Goal: Task Accomplishment & Management: Manage account settings

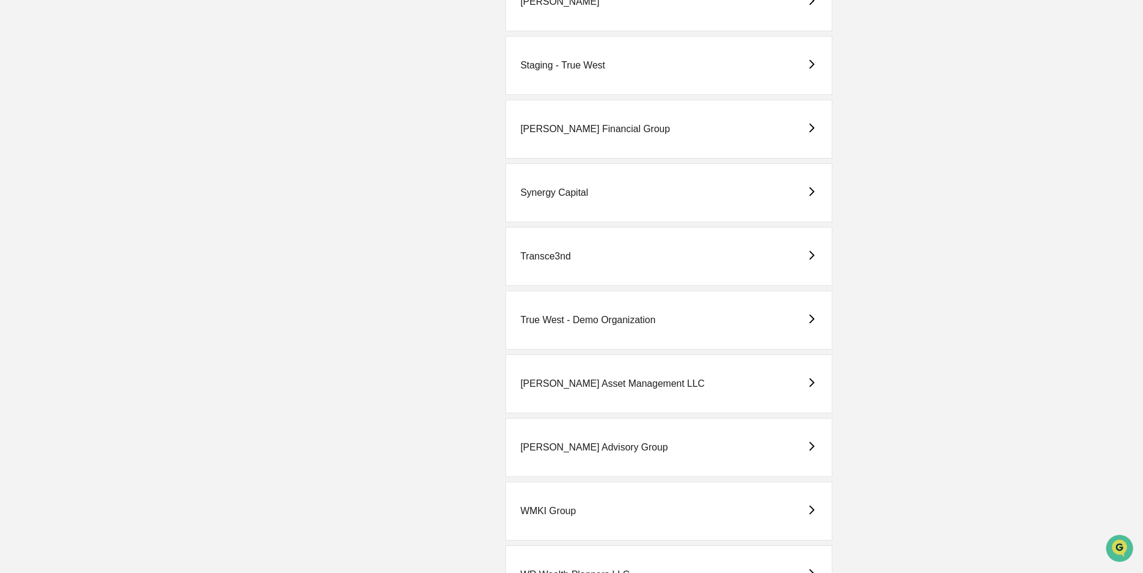
scroll to position [2761, 0]
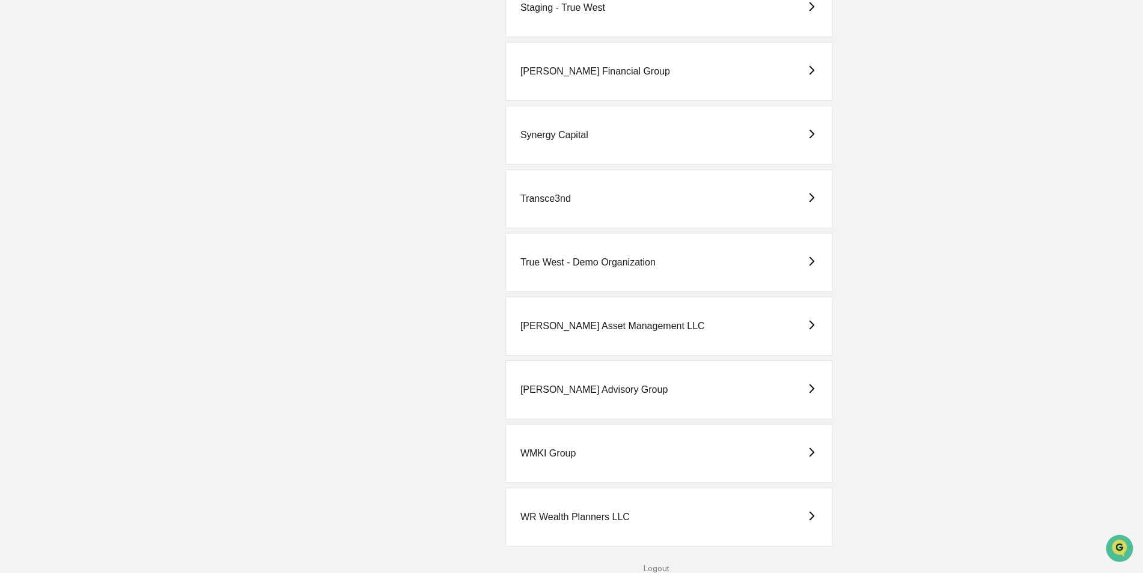
click at [588, 260] on div "True West - Demo Organization" at bounding box center [587, 262] width 135 height 11
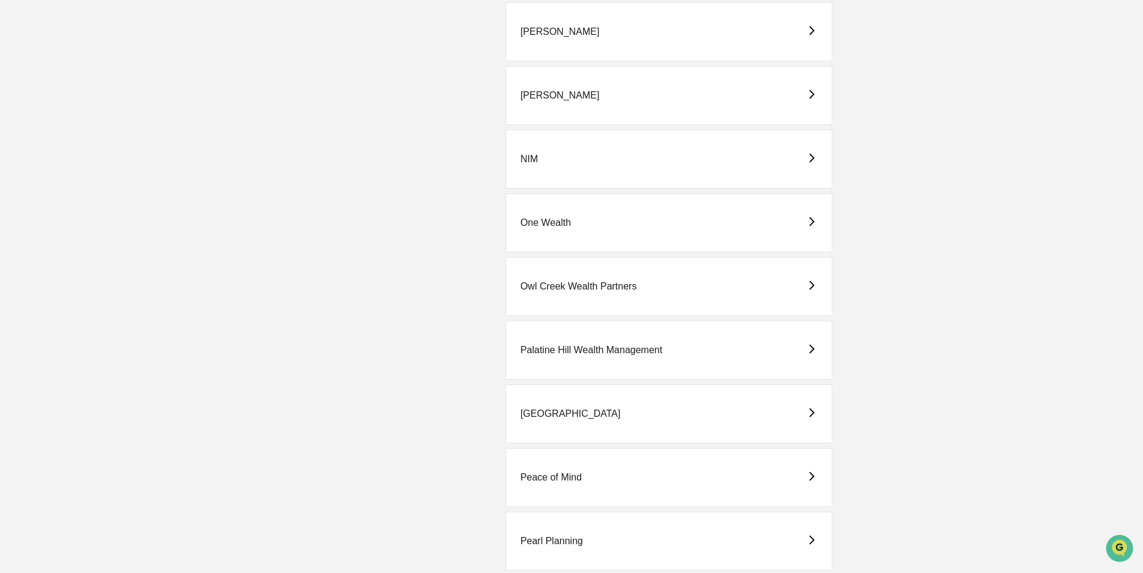
scroll to position [1683, 0]
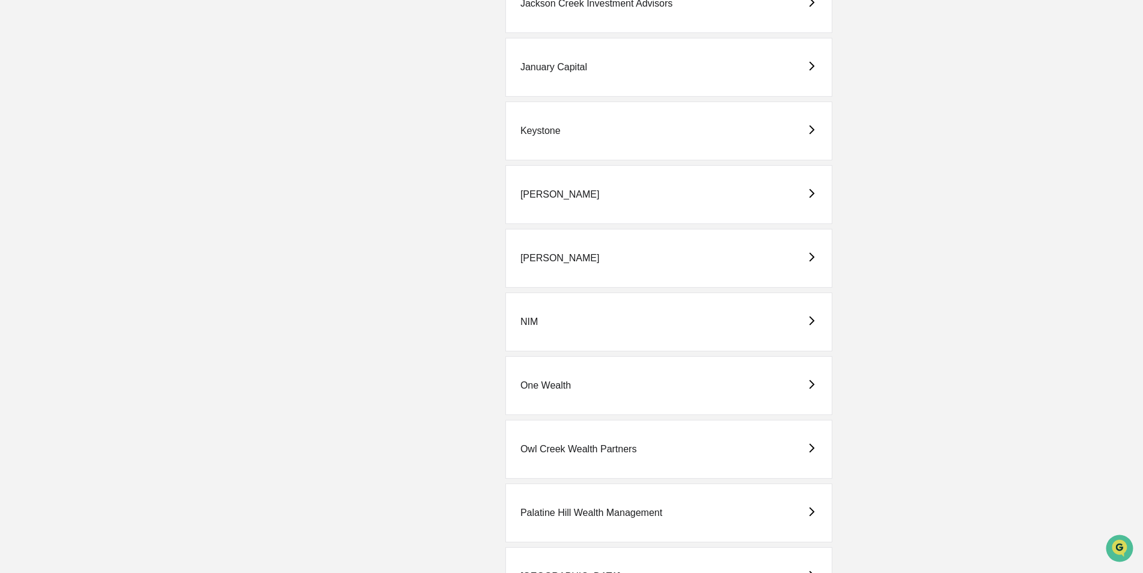
click at [532, 252] on div "[PERSON_NAME]" at bounding box center [668, 258] width 327 height 59
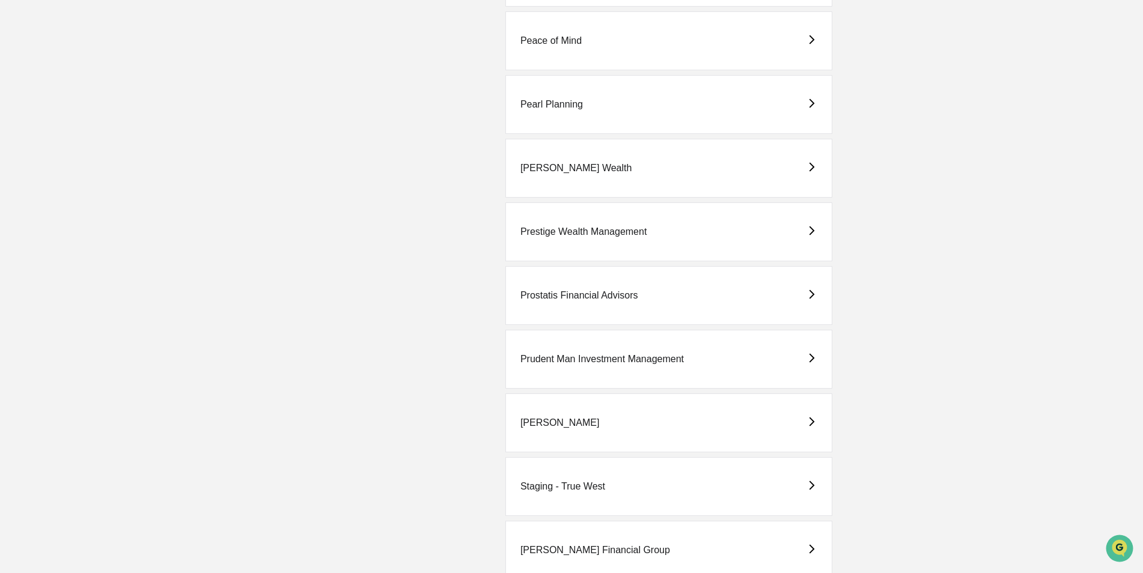
scroll to position [2643, 0]
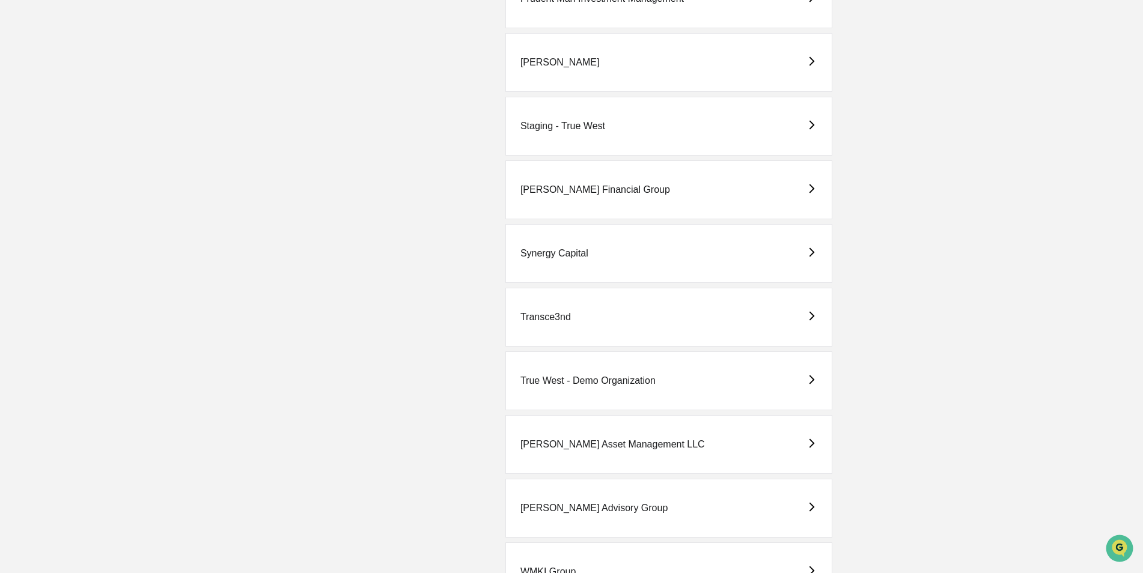
click at [611, 383] on div "True West - Demo Organization" at bounding box center [587, 381] width 135 height 11
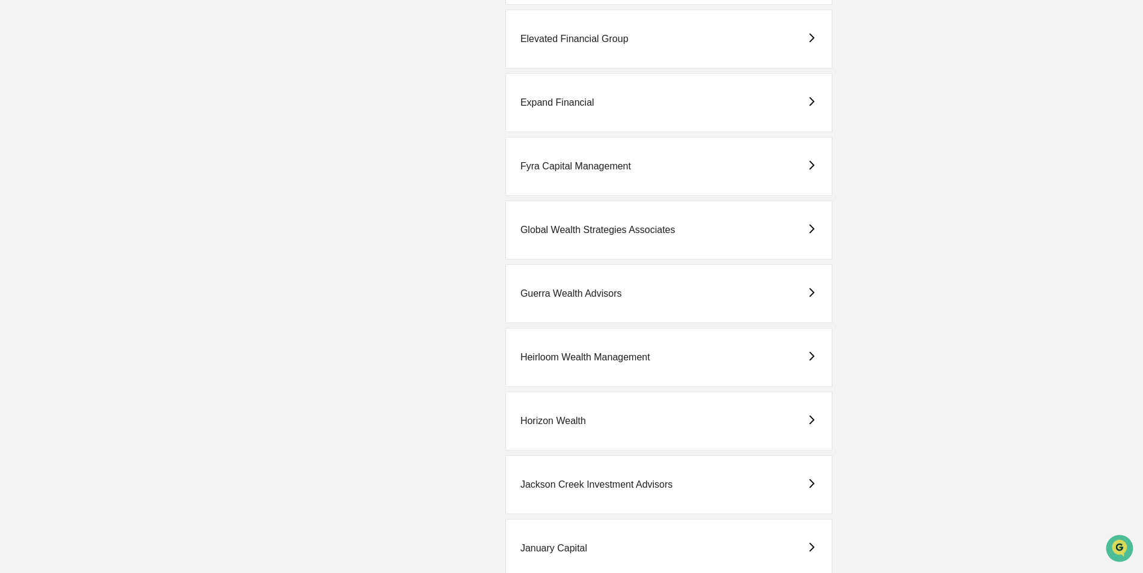
scroll to position [901, 0]
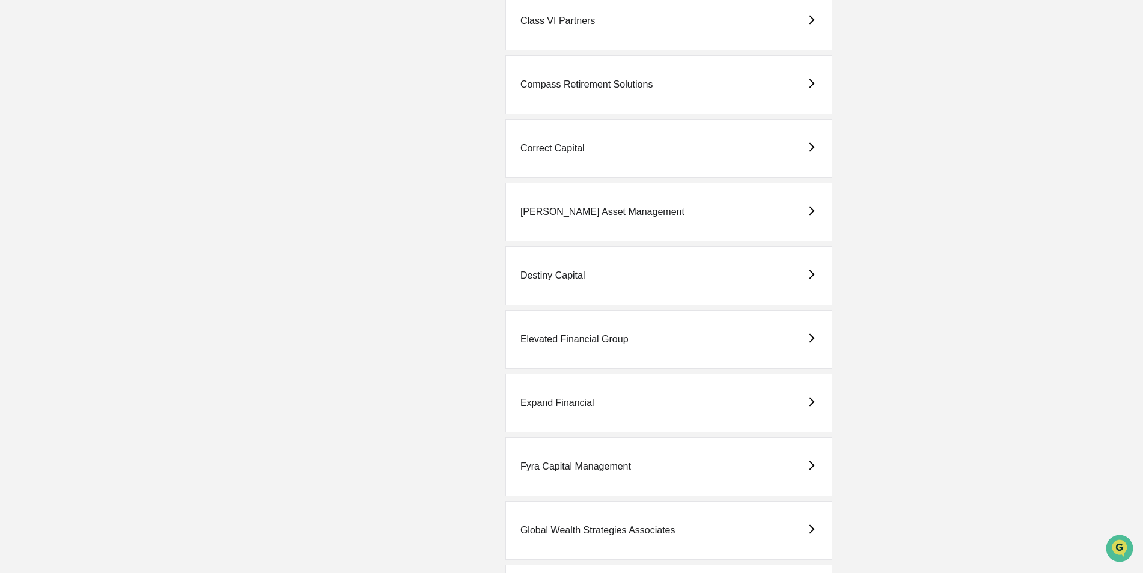
click at [574, 336] on div "Elevated Financial Group" at bounding box center [574, 339] width 108 height 11
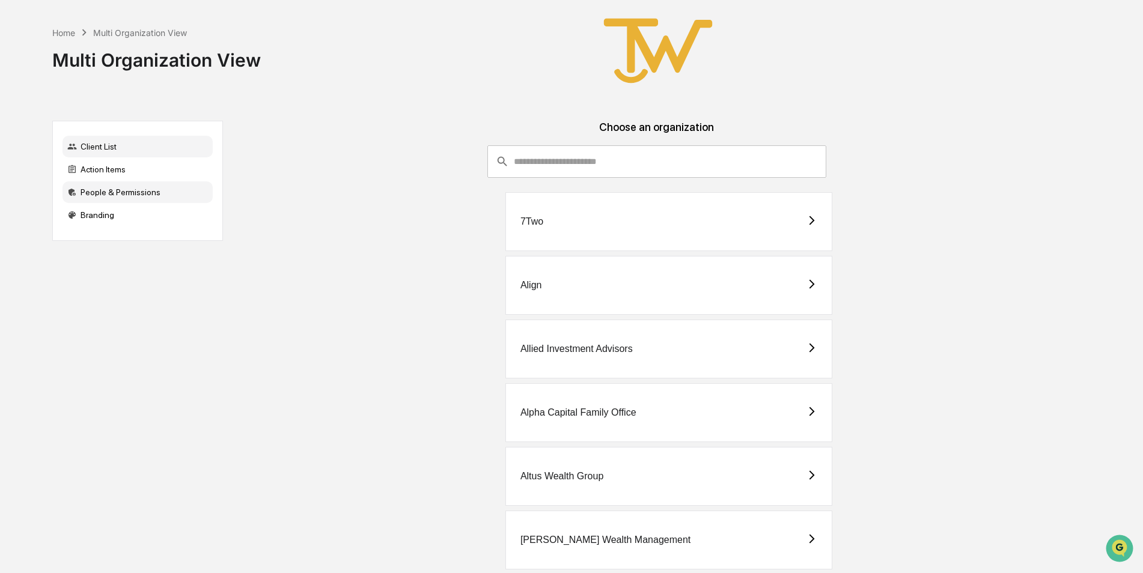
click at [108, 187] on div "People & Permissions" at bounding box center [137, 192] width 150 height 22
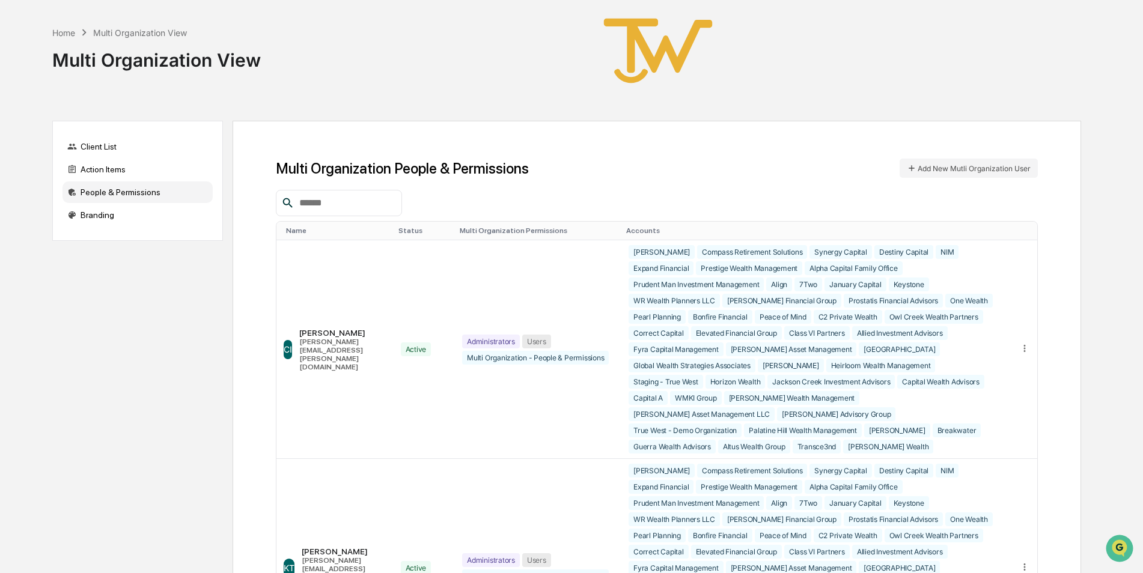
click at [356, 199] on input "text" at bounding box center [345, 203] width 102 height 16
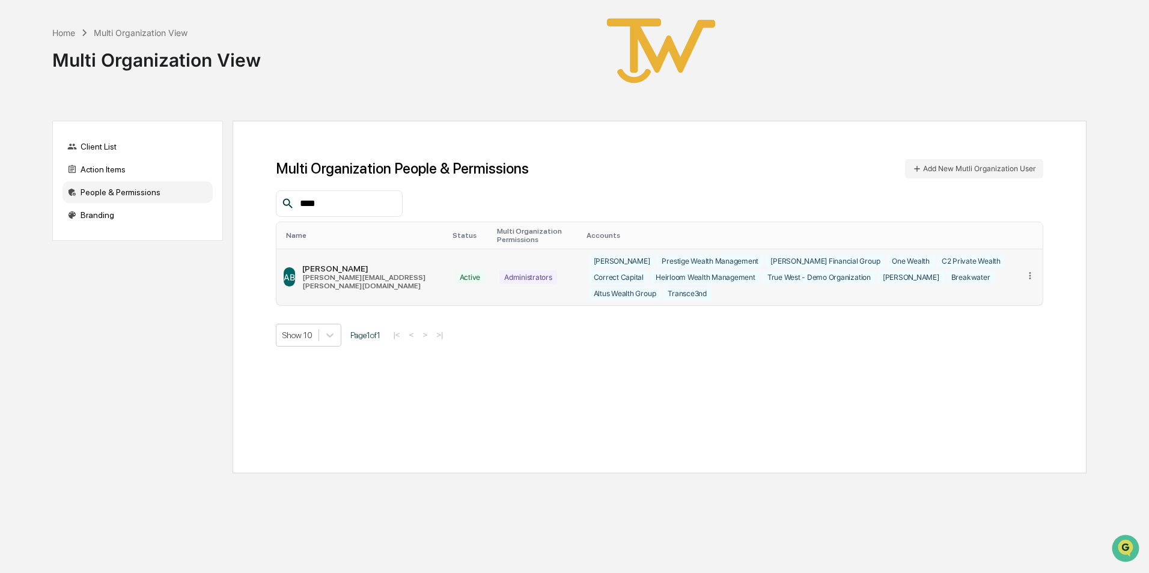
type input "****"
click at [1032, 270] on icon at bounding box center [1029, 275] width 11 height 11
click at [994, 292] on div "Edit Accounts" at bounding box center [983, 293] width 84 height 11
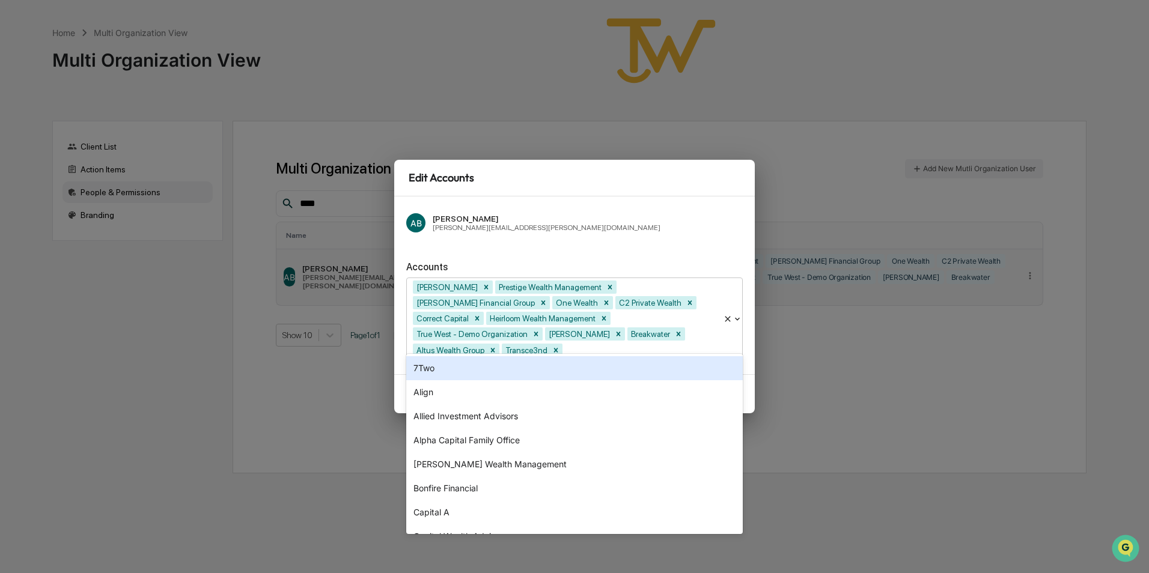
click at [691, 343] on div at bounding box center [641, 350] width 152 height 14
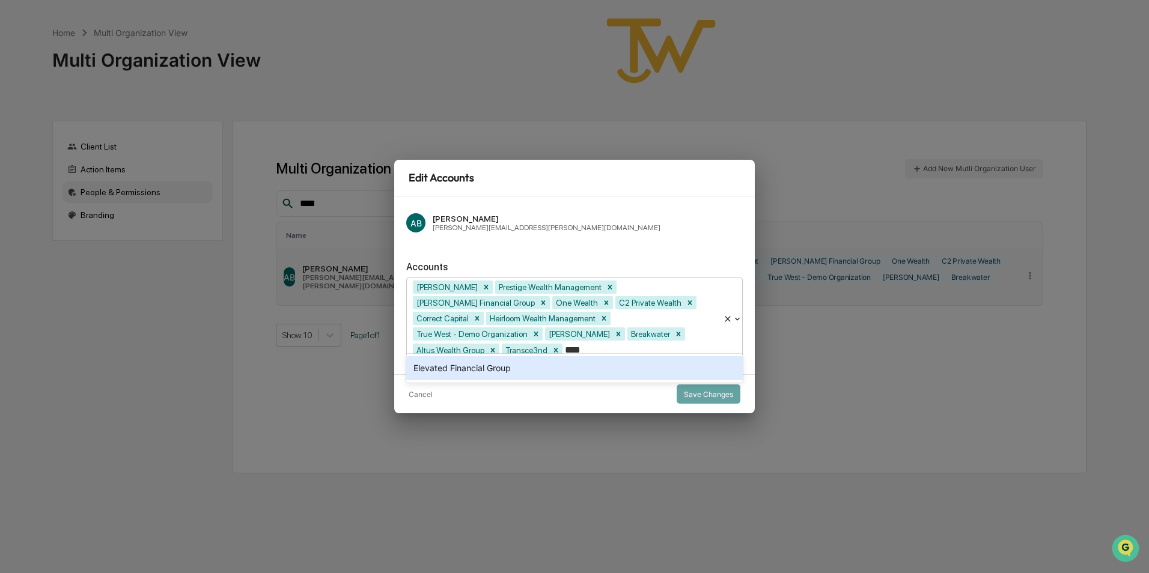
type input "*****"
click at [494, 371] on div "Elevated Financial Group" at bounding box center [574, 368] width 336 height 24
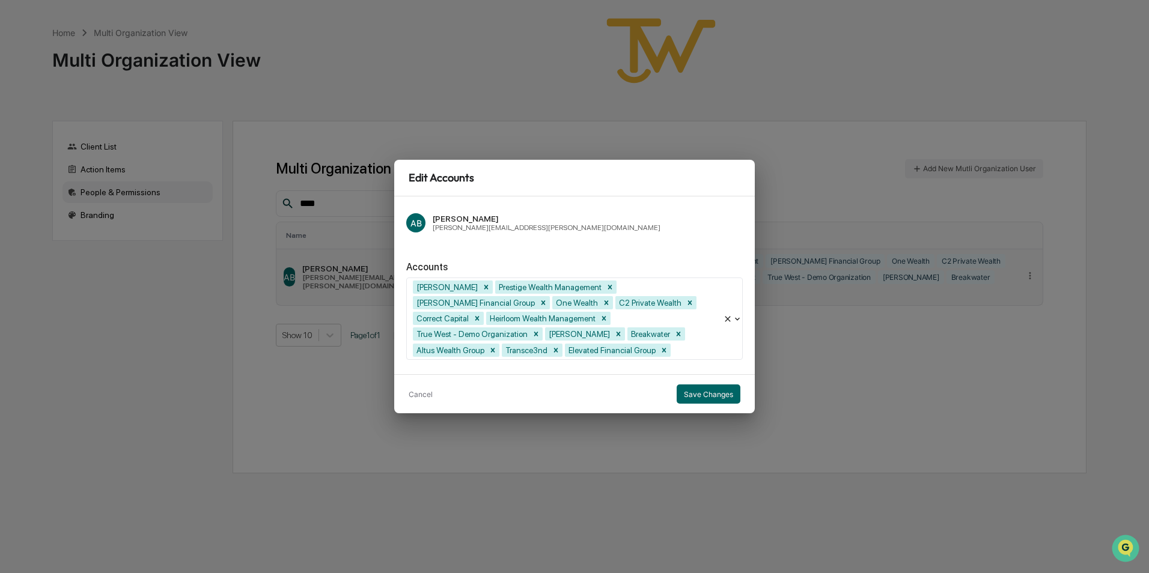
click at [628, 221] on div "AB [PERSON_NAME] [PERSON_NAME][EMAIL_ADDRESS][PERSON_NAME][DOMAIN_NAME]" at bounding box center [574, 222] width 336 height 29
click at [706, 395] on button "Save Changes" at bounding box center [709, 394] width 64 height 19
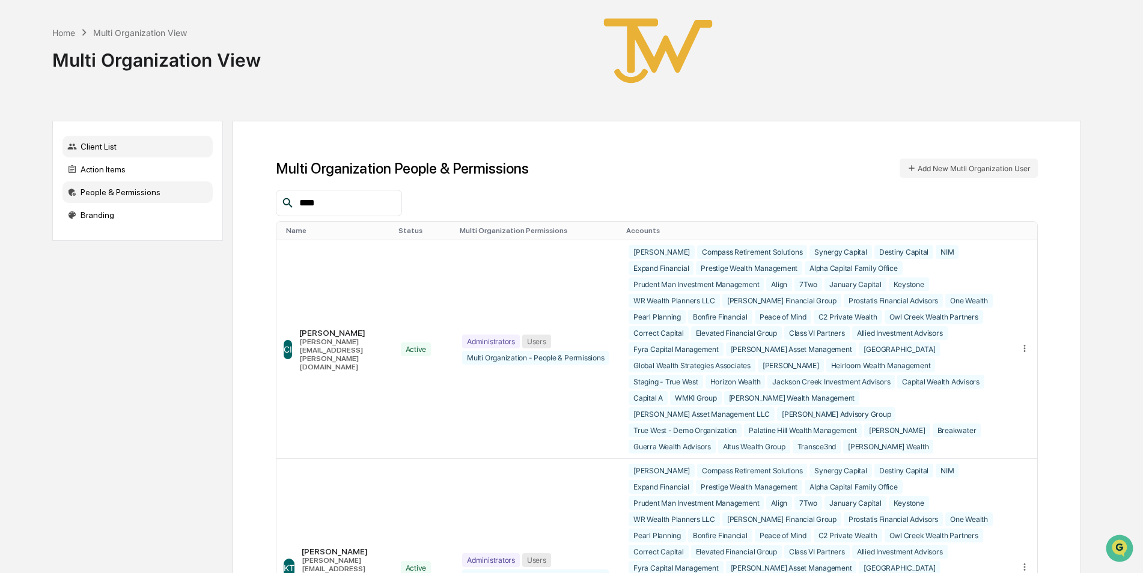
click at [109, 148] on div "Client List" at bounding box center [137, 147] width 150 height 22
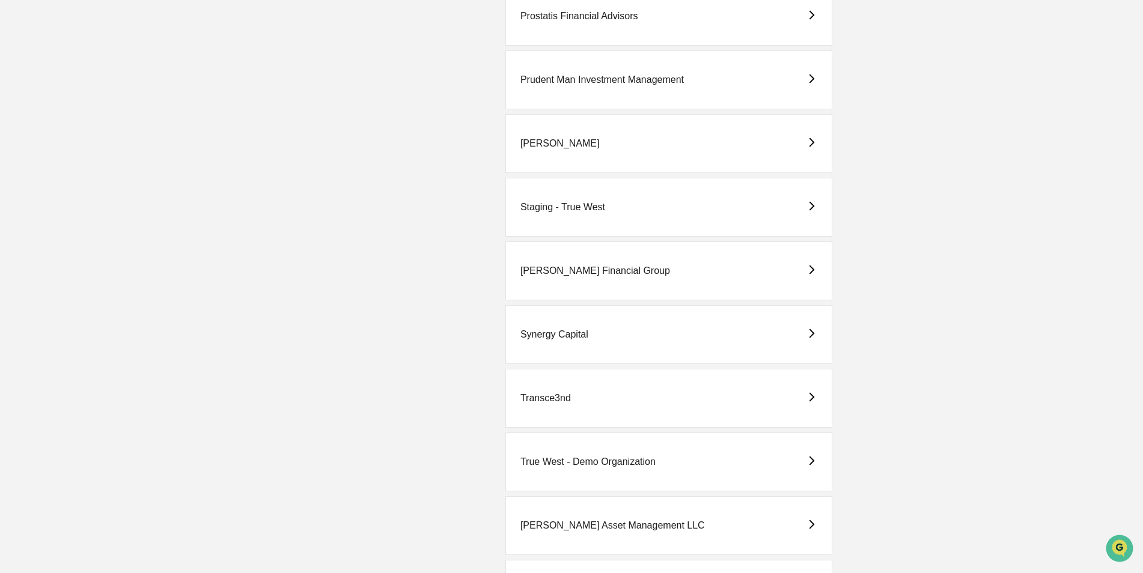
scroll to position [2584, 0]
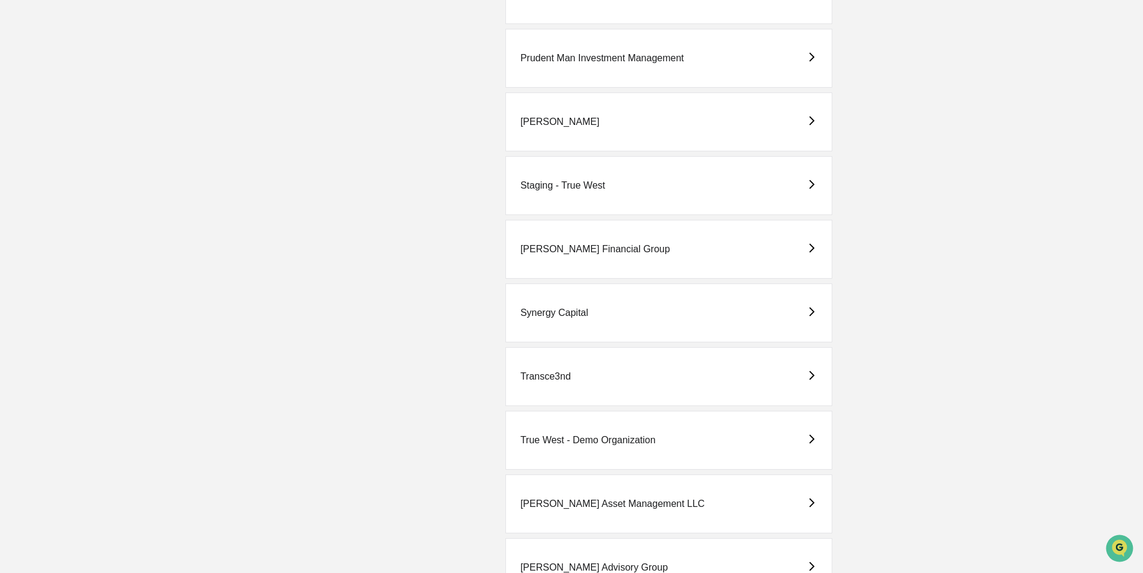
click at [582, 436] on div "True West - Demo Organization" at bounding box center [587, 440] width 135 height 11
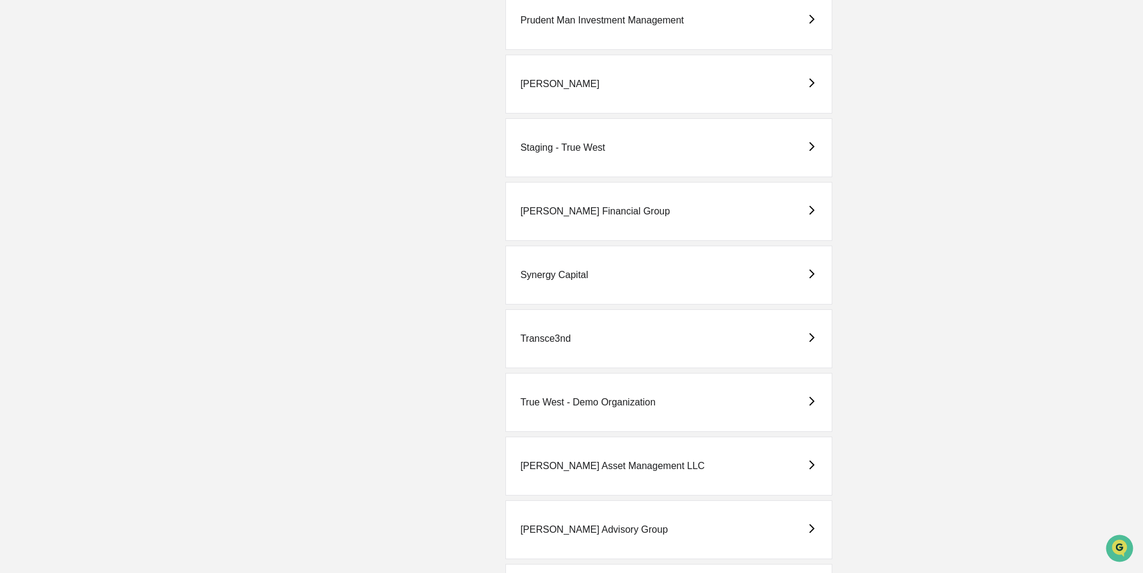
scroll to position [2644, 0]
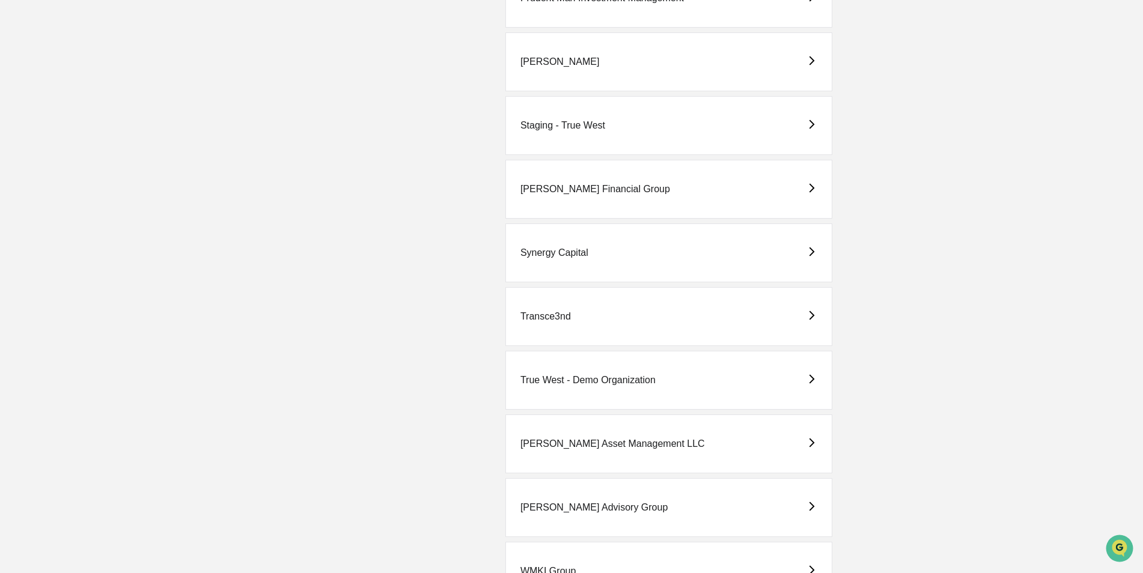
click at [562, 382] on div "True West - Demo Organization" at bounding box center [587, 380] width 135 height 11
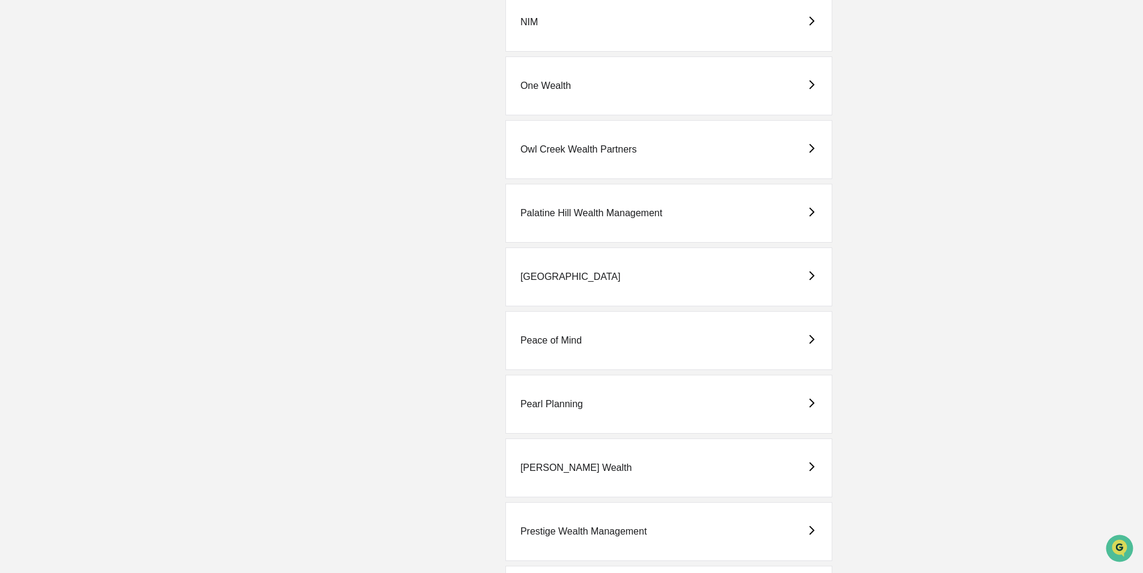
scroll to position [2223, 0]
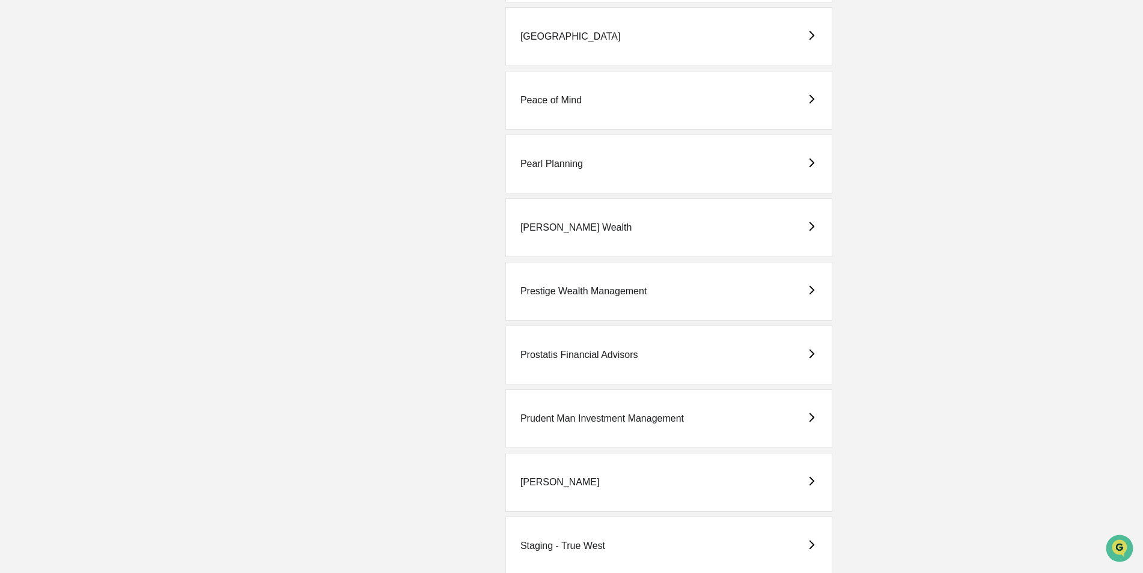
click at [574, 351] on div "Prostatis Financial Advisors" at bounding box center [579, 355] width 118 height 11
